Goal: Information Seeking & Learning: Learn about a topic

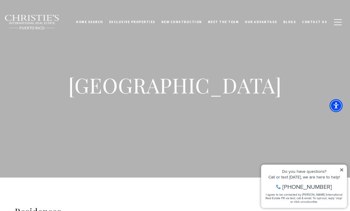
click at [187, 92] on h1 "Riviera Hills" at bounding box center [174, 85] width 237 height 26
click at [193, 21] on span "New Construction" at bounding box center [181, 22] width 41 height 4
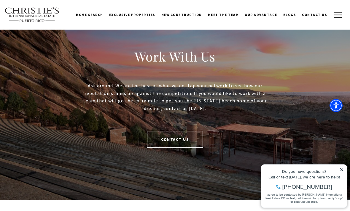
scroll to position [1082, 0]
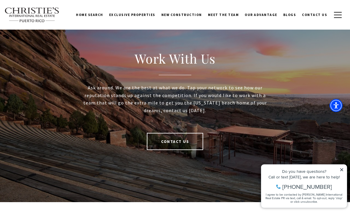
click at [194, 142] on link "Contact Us" at bounding box center [175, 141] width 56 height 17
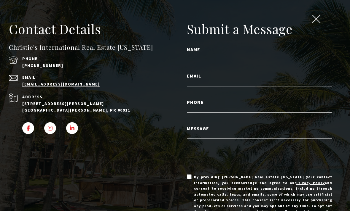
click at [317, 20] on span "close modal" at bounding box center [316, 19] width 8 height 8
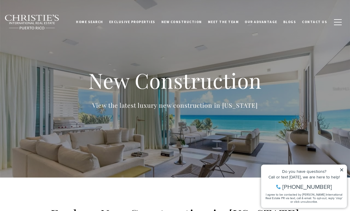
scroll to position [1, 0]
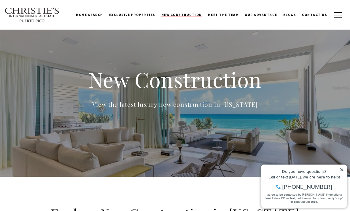
click at [189, 18] on link "New Construction" at bounding box center [181, 14] width 47 height 15
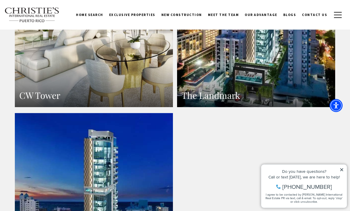
scroll to position [676, 0]
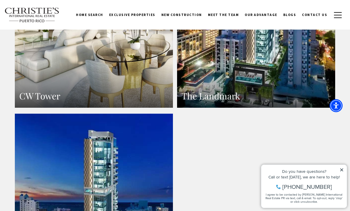
click at [304, 79] on link "The Landmark" at bounding box center [256, 11] width 158 height 193
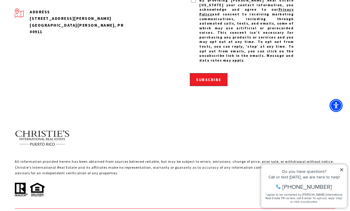
scroll to position [464, 0]
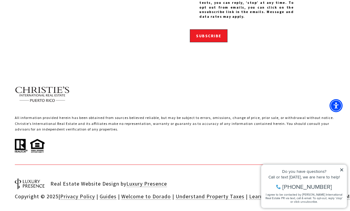
click at [340, 170] on icon at bounding box center [341, 170] width 4 height 4
click at [341, 168] on icon at bounding box center [341, 170] width 4 height 4
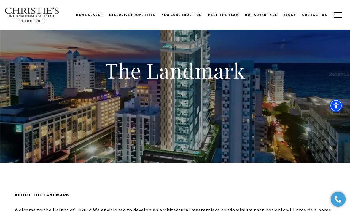
scroll to position [0, 0]
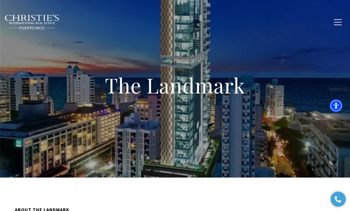
click at [292, 25] on link "Blogs" at bounding box center [289, 22] width 19 height 15
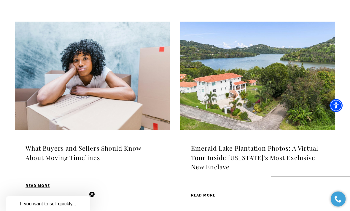
scroll to position [378, 0]
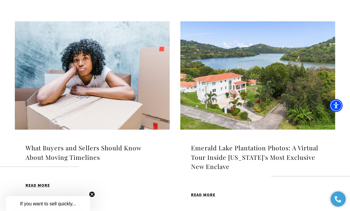
click at [298, 151] on h4 "Emerald Lake Plantation Photos: A Virtual Tour Inside [US_STATE]'s Most Exclusi…" at bounding box center [257, 158] width 133 height 28
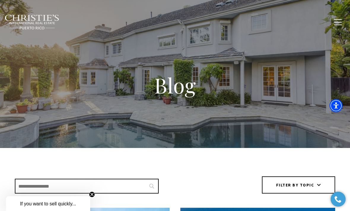
scroll to position [397, 0]
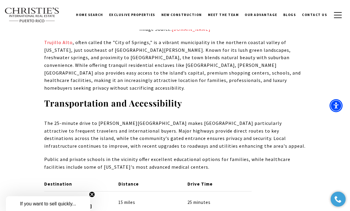
scroll to position [960, 0]
